Goal: Transaction & Acquisition: Purchase product/service

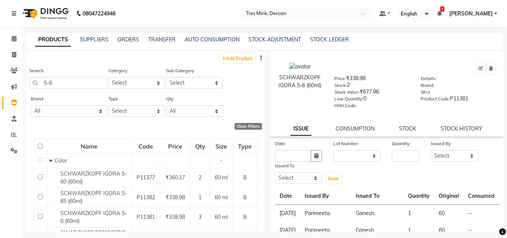
select select
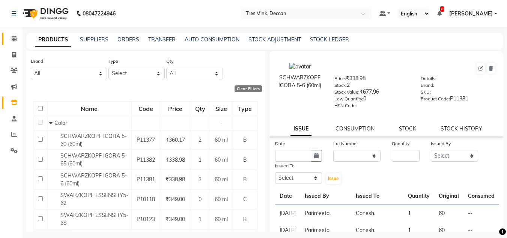
click at [15, 33] on link "Calendar" at bounding box center [11, 39] width 18 height 12
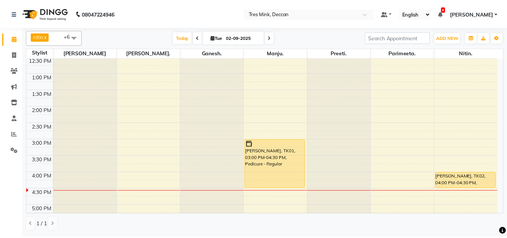
scroll to position [188, 0]
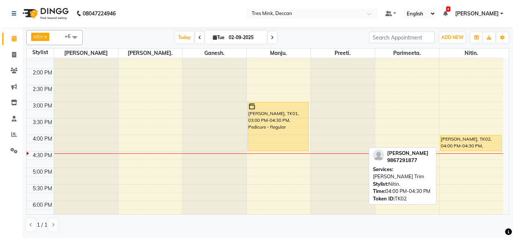
click at [443, 148] on div "[PERSON_NAME], TK02, 04:00 PM-04:30 PM, [PERSON_NAME] Trim" at bounding box center [470, 142] width 61 height 15
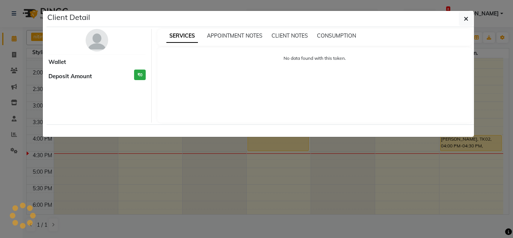
select select "1"
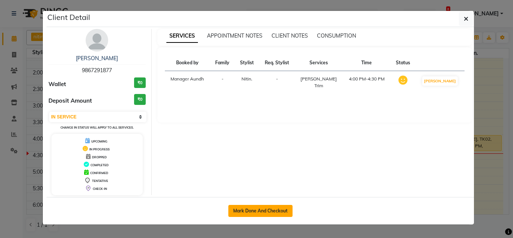
click at [259, 210] on button "Mark Done And Checkout" at bounding box center [260, 211] width 64 height 12
select select "service"
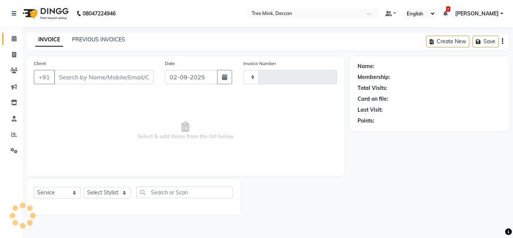
type input "0980"
select select "3"
select select "8055"
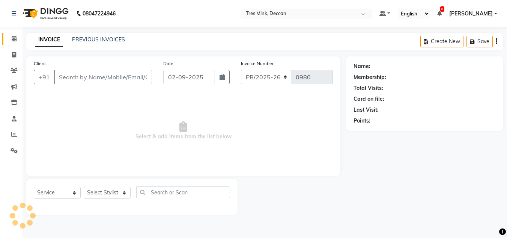
type input "9867291877"
select select "89283"
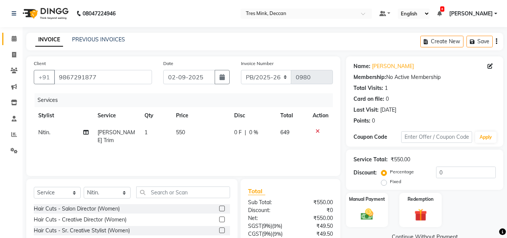
scroll to position [63, 0]
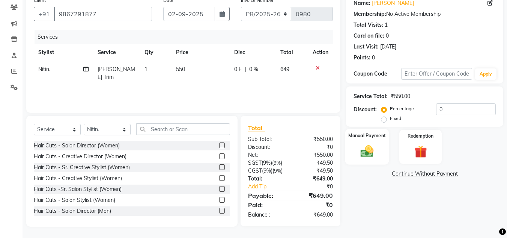
click at [365, 157] on img at bounding box center [367, 150] width 21 height 15
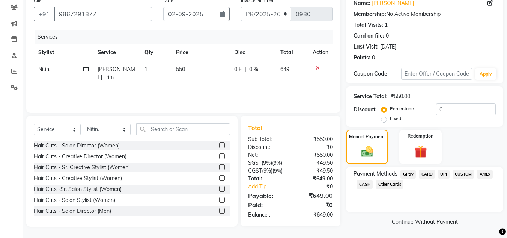
click at [444, 173] on span "UPI" at bounding box center [444, 174] width 12 height 9
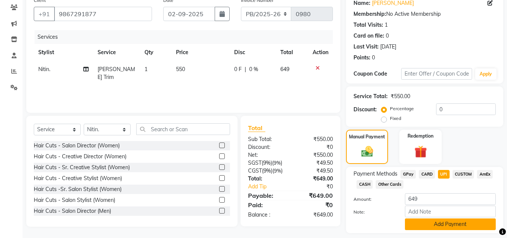
click at [419, 224] on button "Add Payment" at bounding box center [450, 224] width 91 height 12
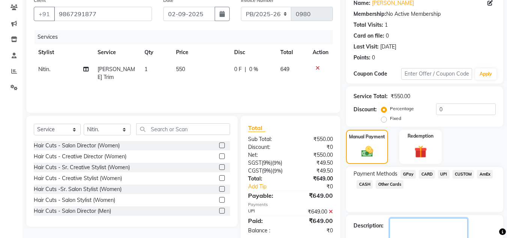
click at [419, 224] on textarea at bounding box center [429, 229] width 78 height 23
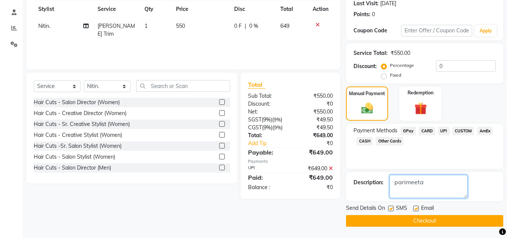
type textarea "parimeeta"
click at [403, 218] on button "Checkout" at bounding box center [424, 221] width 157 height 12
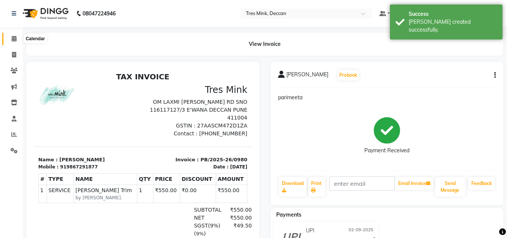
click at [12, 39] on icon at bounding box center [14, 39] width 5 height 6
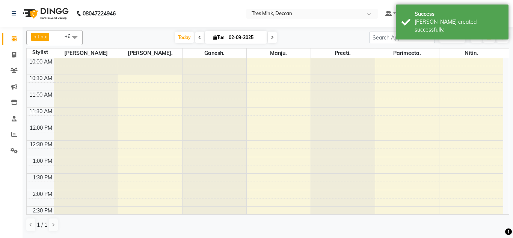
scroll to position [150, 0]
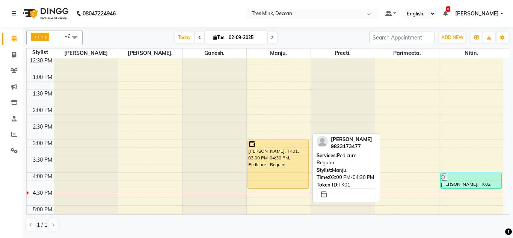
click at [295, 158] on div "[PERSON_NAME], TK01, 03:00 PM-04:30 PM, Pedicure - Regular" at bounding box center [278, 164] width 61 height 48
select select "1"
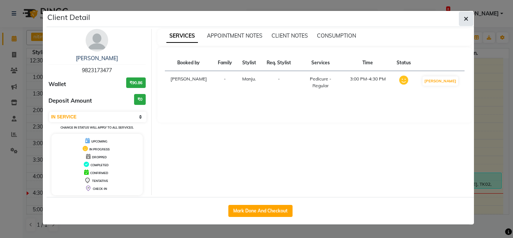
click at [460, 15] on button "button" at bounding box center [466, 19] width 14 height 14
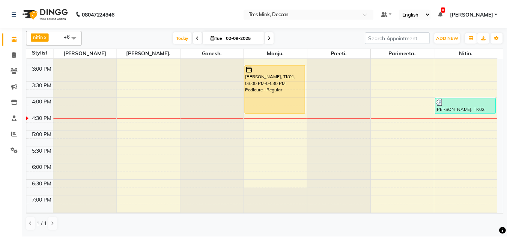
scroll to position [225, 0]
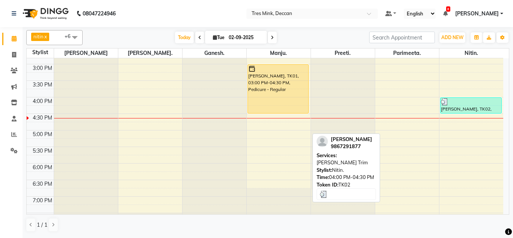
click at [454, 112] on div "[PERSON_NAME], TK02, 04:00 PM-04:30 PM, [PERSON_NAME] Trim" at bounding box center [470, 105] width 61 height 15
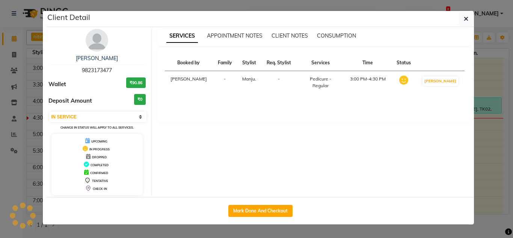
select select "3"
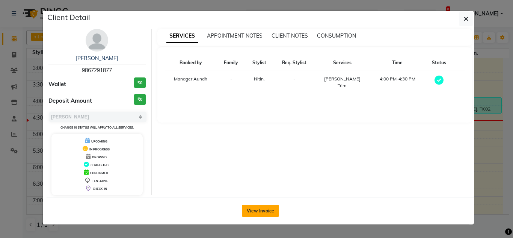
click at [258, 208] on button "View Invoice" at bounding box center [260, 211] width 37 height 12
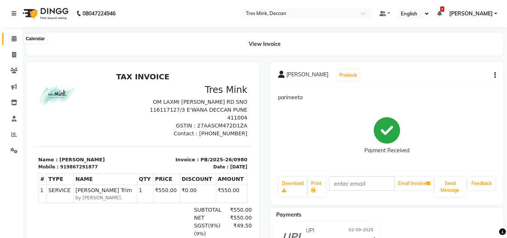
click at [14, 36] on icon at bounding box center [14, 39] width 5 height 6
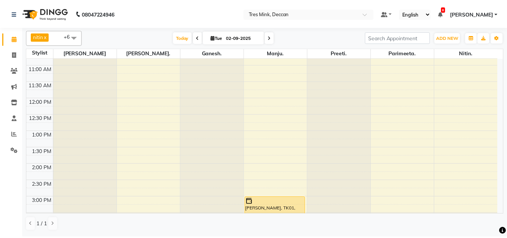
scroll to position [212, 0]
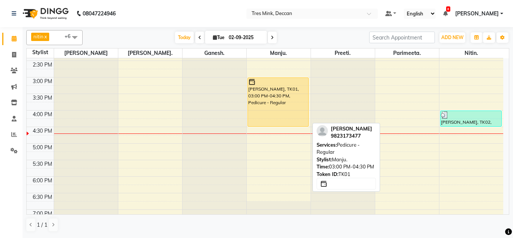
click at [282, 97] on div "[PERSON_NAME], TK01, 03:00 PM-04:30 PM, Pedicure - Regular" at bounding box center [278, 102] width 61 height 48
select select "1"
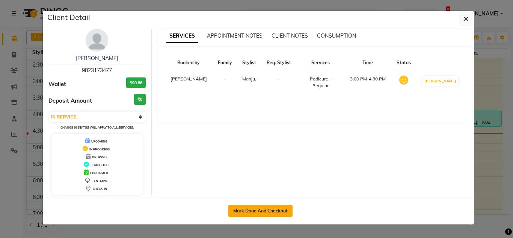
click at [267, 206] on button "Mark Done And Checkout" at bounding box center [260, 211] width 64 height 12
select select "service"
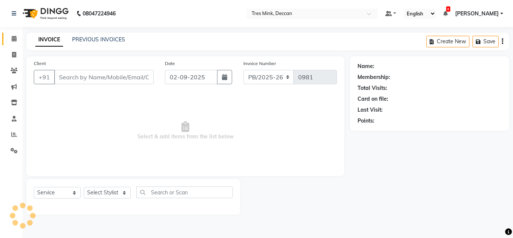
select select "3"
type input "9823173477"
select select "61556"
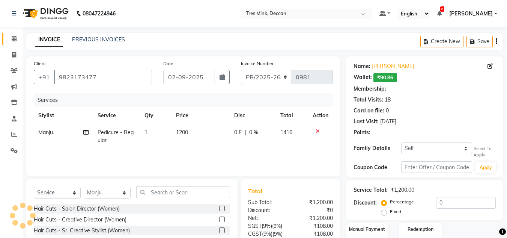
select select "1: Object"
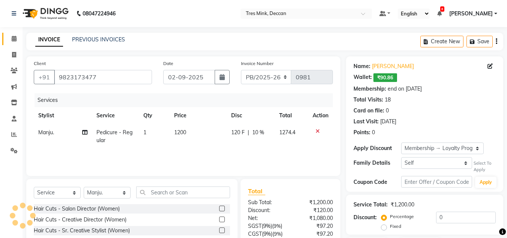
type input "10"
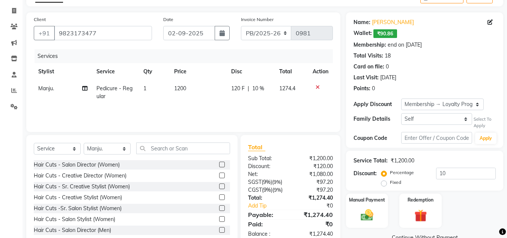
click at [186, 89] on span "1200" at bounding box center [180, 88] width 12 height 7
select select "61556"
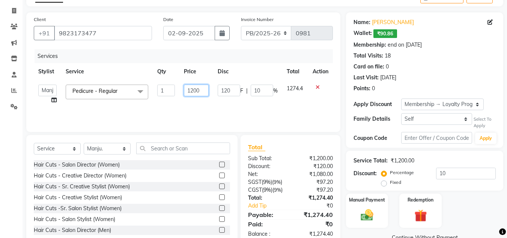
click at [201, 90] on input "1200" at bounding box center [196, 90] width 25 height 12
type input "1"
type input "1800"
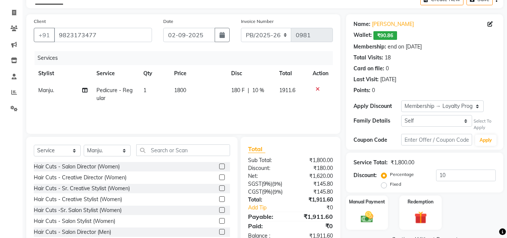
scroll to position [63, 0]
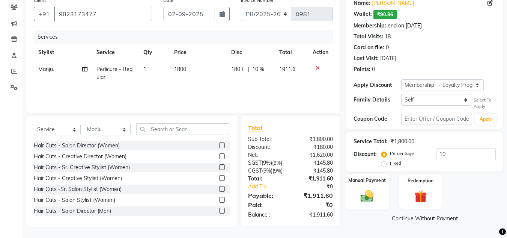
click at [373, 197] on img at bounding box center [367, 196] width 21 height 15
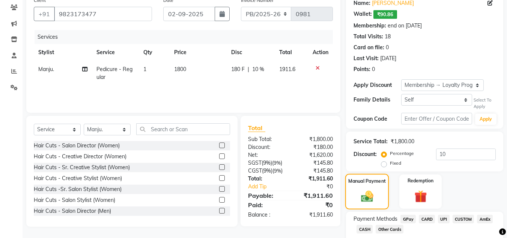
scroll to position [109, 0]
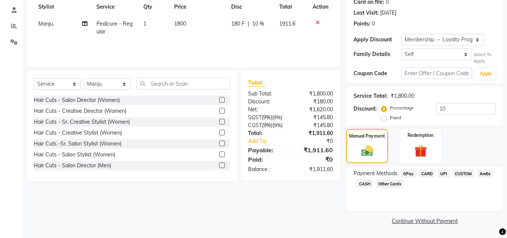
click at [446, 173] on span "UPI" at bounding box center [444, 173] width 12 height 9
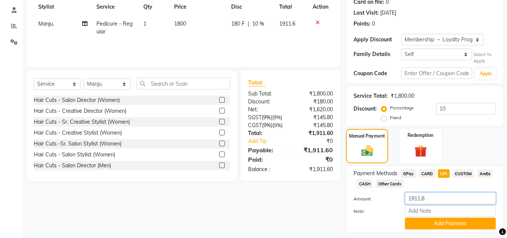
click at [426, 196] on input "1911.6" at bounding box center [450, 198] width 91 height 12
type input "1861.6"
click at [434, 217] on div "Note:" at bounding box center [425, 211] width 154 height 13
click at [434, 220] on button "Add Payment" at bounding box center [450, 223] width 91 height 12
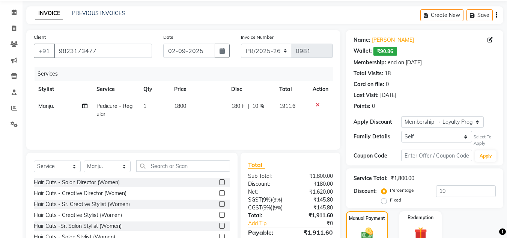
scroll to position [26, 0]
click at [383, 52] on span "₹90.86" at bounding box center [386, 51] width 24 height 9
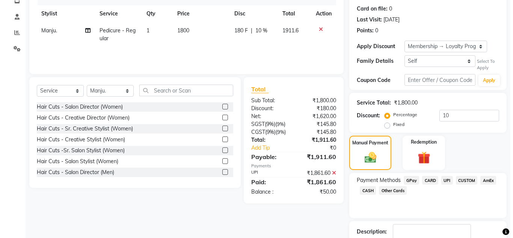
scroll to position [0, 0]
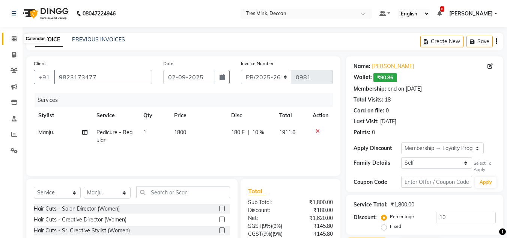
click at [16, 39] on icon at bounding box center [14, 39] width 5 height 6
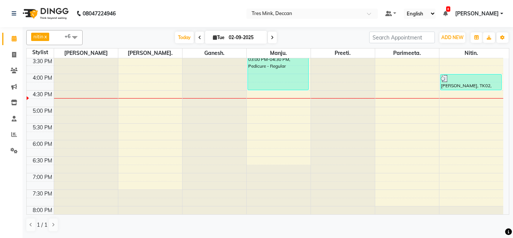
scroll to position [249, 0]
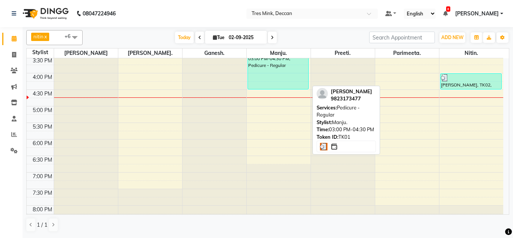
click at [281, 72] on div "[PERSON_NAME], TK01, 03:00 PM-04:30 PM, Pedicure - Regular" at bounding box center [278, 65] width 61 height 48
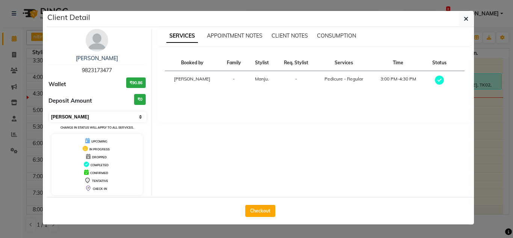
click at [98, 114] on select "Select MARK DONE UPCOMING" at bounding box center [97, 117] width 97 height 11
select select "5"
click at [49, 112] on select "Select MARK DONE UPCOMING" at bounding box center [97, 117] width 97 height 11
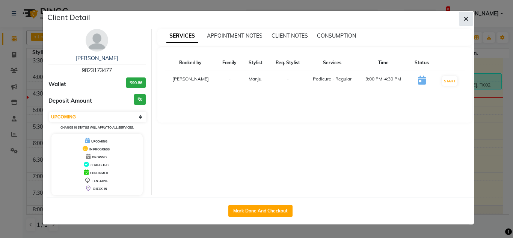
click at [465, 17] on icon "button" at bounding box center [466, 19] width 5 height 6
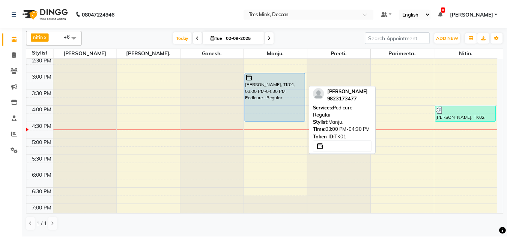
scroll to position [217, 0]
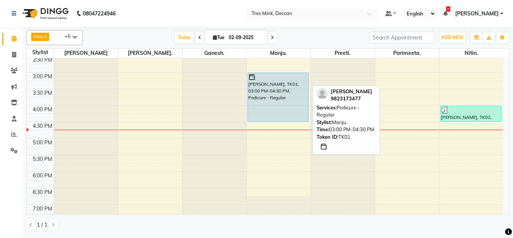
click at [277, 96] on div "[PERSON_NAME], TK01, 03:00 PM-04:30 PM, Pedicure - Regular" at bounding box center [278, 97] width 61 height 48
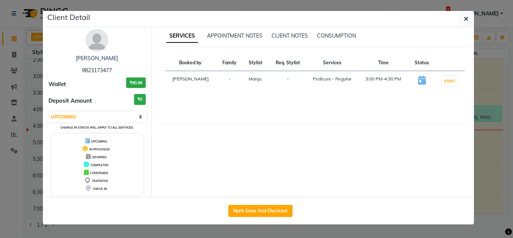
click at [421, 81] on icon at bounding box center [422, 79] width 8 height 9
click at [134, 115] on select "Select IN SERVICE CONFIRMED TENTATIVE CHECK IN MARK DONE DROPPED UPCOMING" at bounding box center [97, 117] width 97 height 11
select select "1"
click at [49, 112] on select "Select IN SERVICE CONFIRMED TENTATIVE CHECK IN MARK DONE DROPPED UPCOMING" at bounding box center [97, 117] width 97 height 11
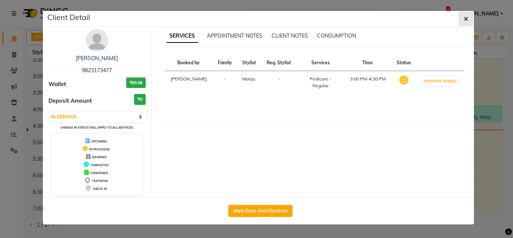
click at [465, 18] on icon "button" at bounding box center [466, 19] width 5 height 6
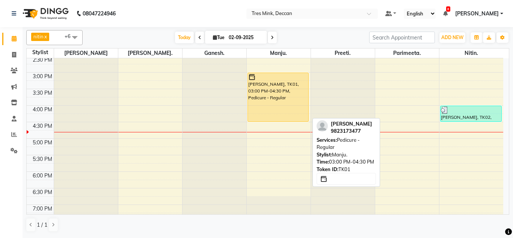
click at [277, 105] on div "[PERSON_NAME], TK01, 03:00 PM-04:30 PM, Pedicure - Regular" at bounding box center [278, 97] width 61 height 48
select select "1"
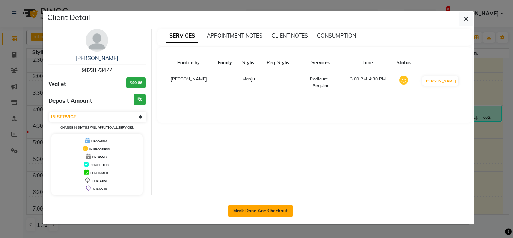
click at [249, 208] on button "Mark Done And Checkout" at bounding box center [260, 211] width 64 height 12
select select "service"
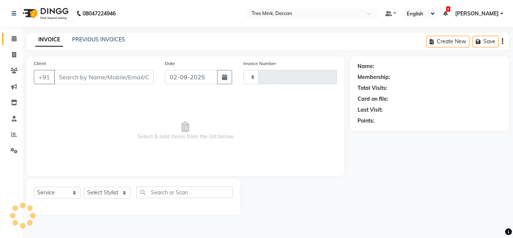
type input "0981"
select select "8055"
select select "3"
type input "9823173477"
select select "61556"
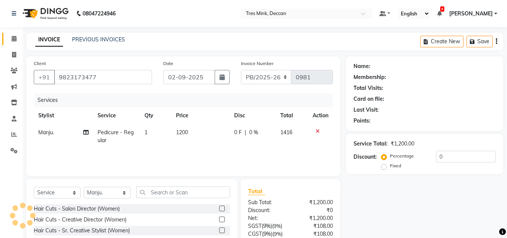
select select "1: Object"
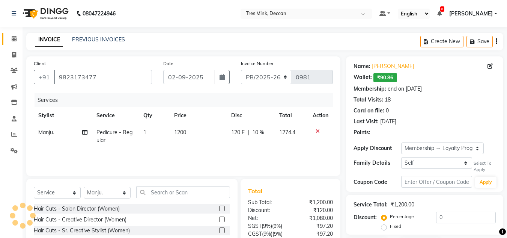
type input "10"
click at [318, 130] on icon at bounding box center [318, 130] width 4 height 5
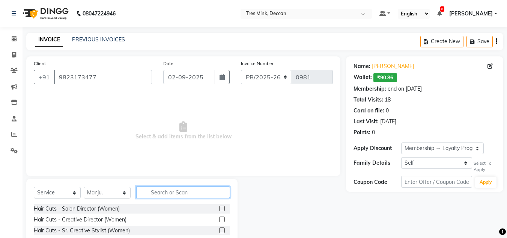
click at [153, 192] on input "text" at bounding box center [183, 192] width 94 height 12
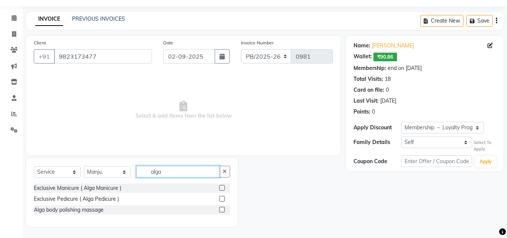
type input "alga"
click at [220, 199] on label at bounding box center [222, 199] width 6 height 6
click at [220, 199] on input "checkbox" at bounding box center [221, 198] width 5 height 5
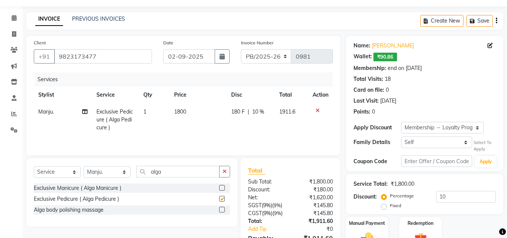
checkbox input "false"
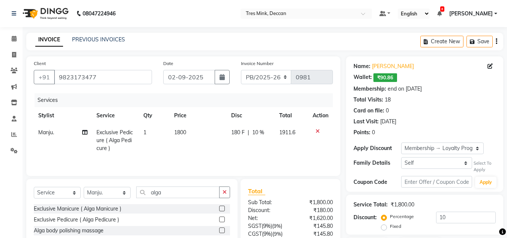
scroll to position [63, 0]
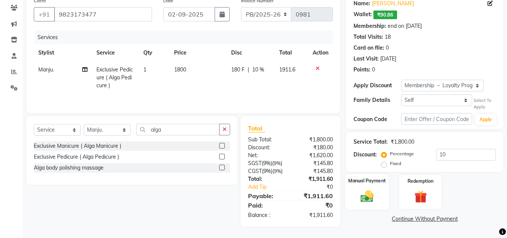
click at [367, 201] on img at bounding box center [367, 196] width 21 height 15
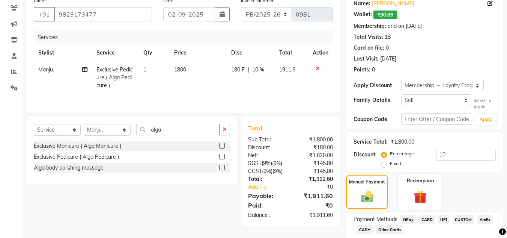
click at [421, 202] on img at bounding box center [420, 197] width 21 height 16
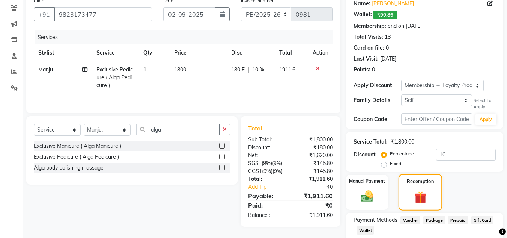
scroll to position [109, 0]
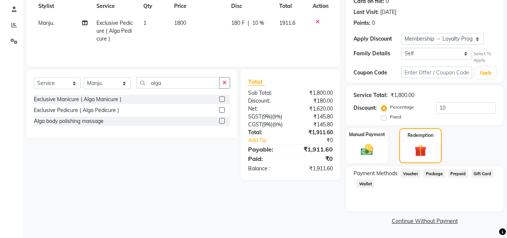
click at [368, 186] on span "Wallet" at bounding box center [366, 183] width 18 height 9
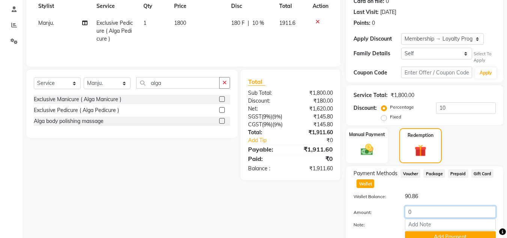
click at [419, 207] on input "0" at bounding box center [450, 212] width 91 height 12
type input "90.86"
click at [421, 236] on button "Add Payment" at bounding box center [450, 237] width 91 height 12
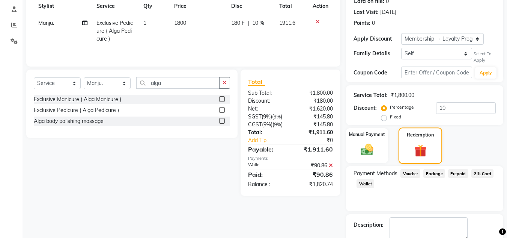
scroll to position [152, 0]
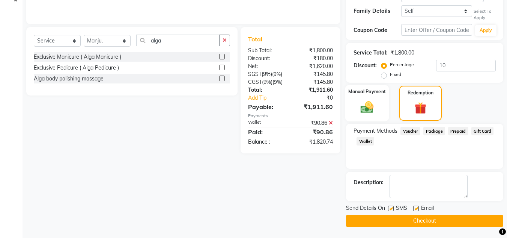
click at [371, 121] on div "Manual Payment" at bounding box center [367, 103] width 44 height 36
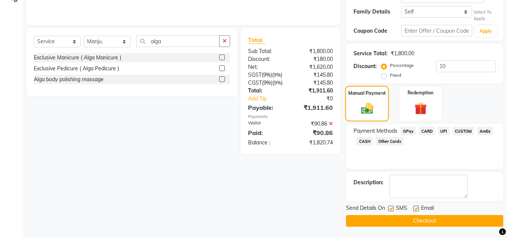
scroll to position [151, 0]
click at [442, 132] on span "UPI" at bounding box center [444, 131] width 12 height 9
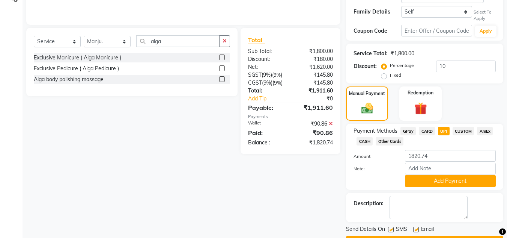
scroll to position [152, 0]
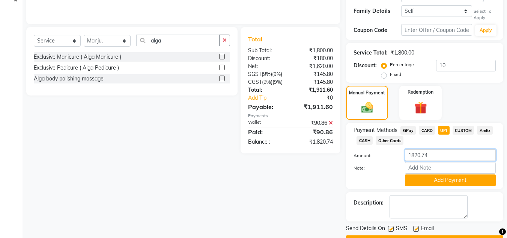
click at [437, 155] on input "1820.74" at bounding box center [450, 155] width 91 height 12
type input "1861.6"
click at [448, 183] on button "Add Payment" at bounding box center [450, 180] width 91 height 12
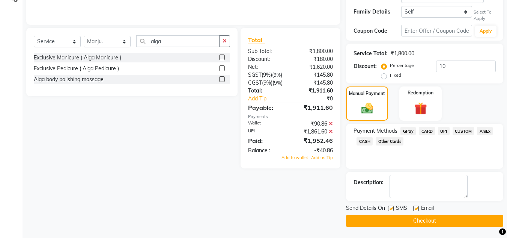
scroll to position [151, 0]
click at [302, 156] on span "Add to wallet" at bounding box center [295, 157] width 27 height 5
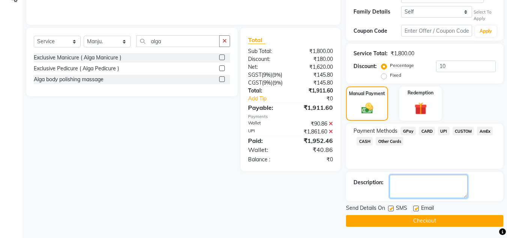
click at [427, 190] on textarea at bounding box center [429, 186] width 78 height 23
type textarea "gunjan"
click at [412, 223] on button "Checkout" at bounding box center [424, 221] width 157 height 12
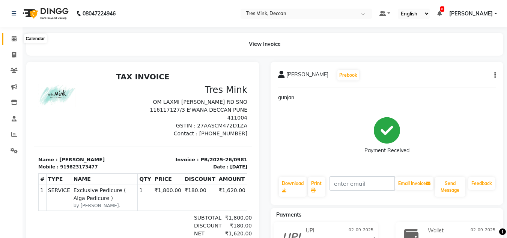
click at [15, 41] on icon at bounding box center [14, 39] width 5 height 6
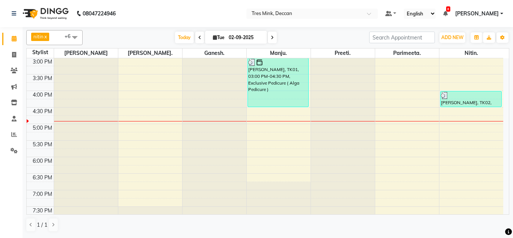
scroll to position [236, 0]
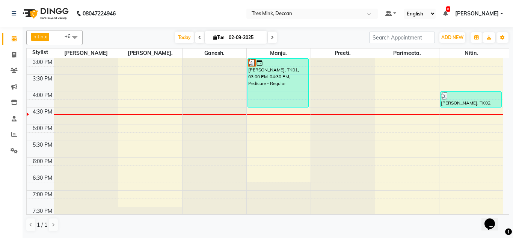
scroll to position [232, 0]
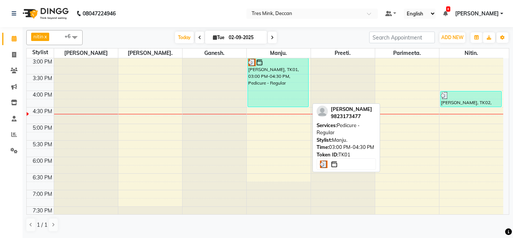
click at [260, 94] on div "[PERSON_NAME], TK01, 03:00 PM-04:30 PM, Pedicure - Regular" at bounding box center [278, 82] width 61 height 48
select select "3"
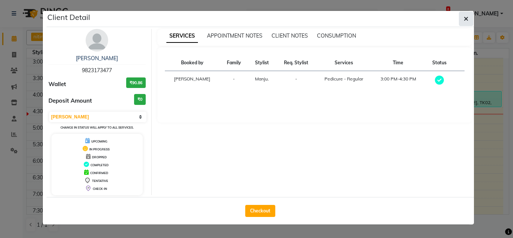
click at [463, 20] on button "button" at bounding box center [466, 19] width 14 height 14
